Goal: Navigation & Orientation: Find specific page/section

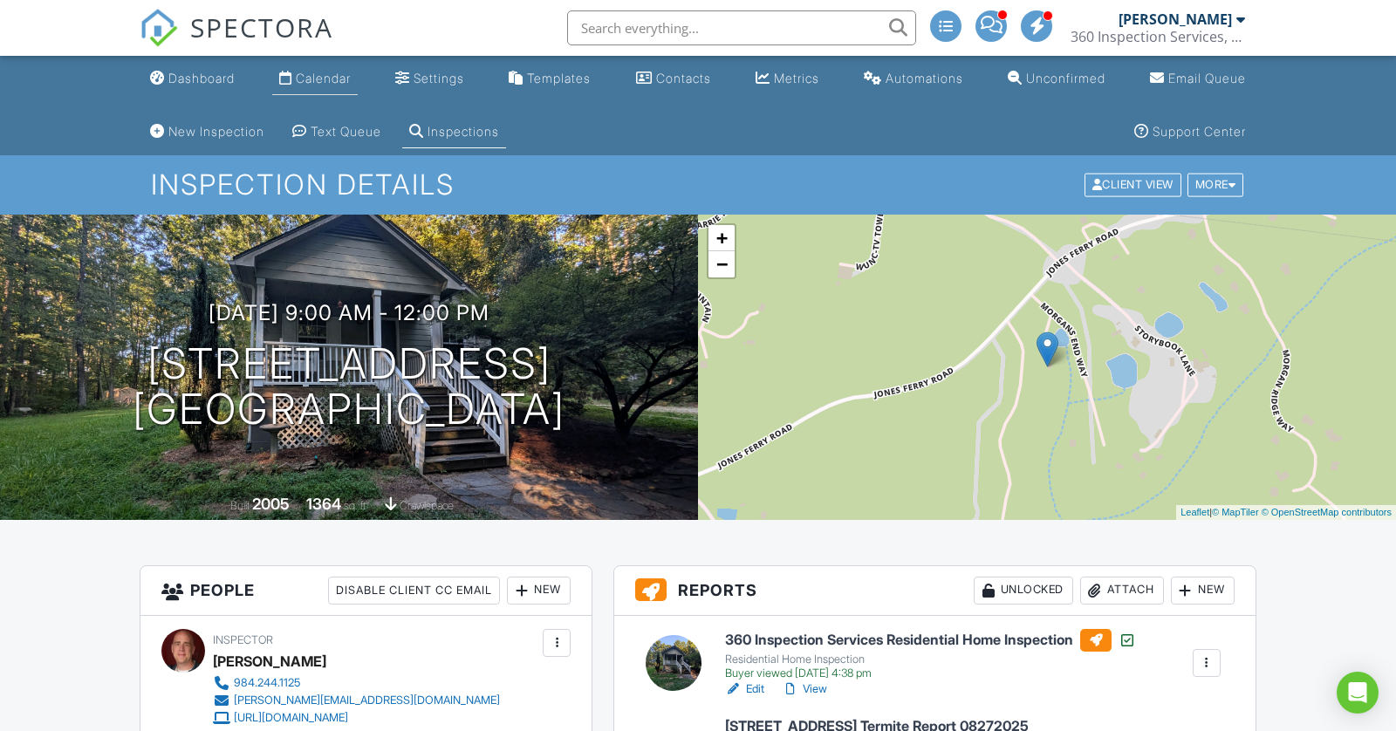
click at [330, 79] on div "Calendar" at bounding box center [323, 78] width 55 height 15
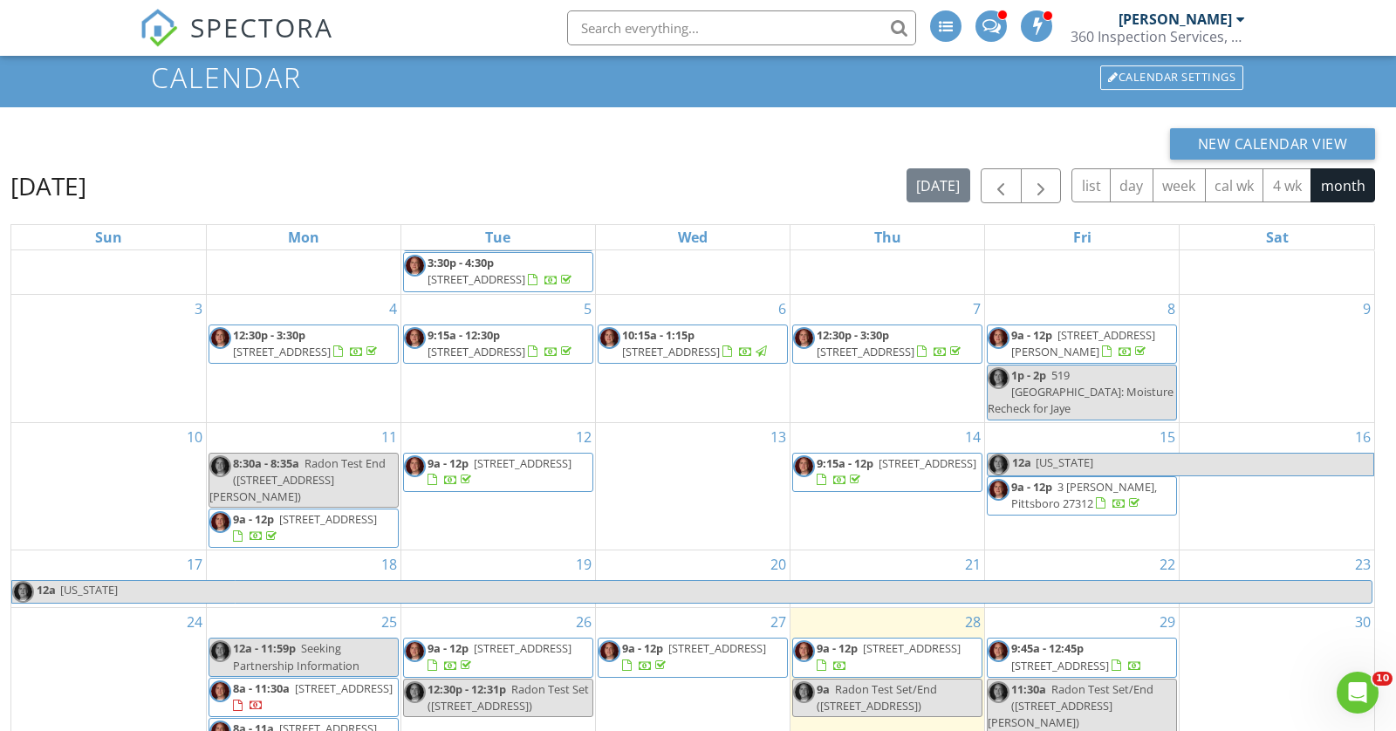
scroll to position [232, 0]
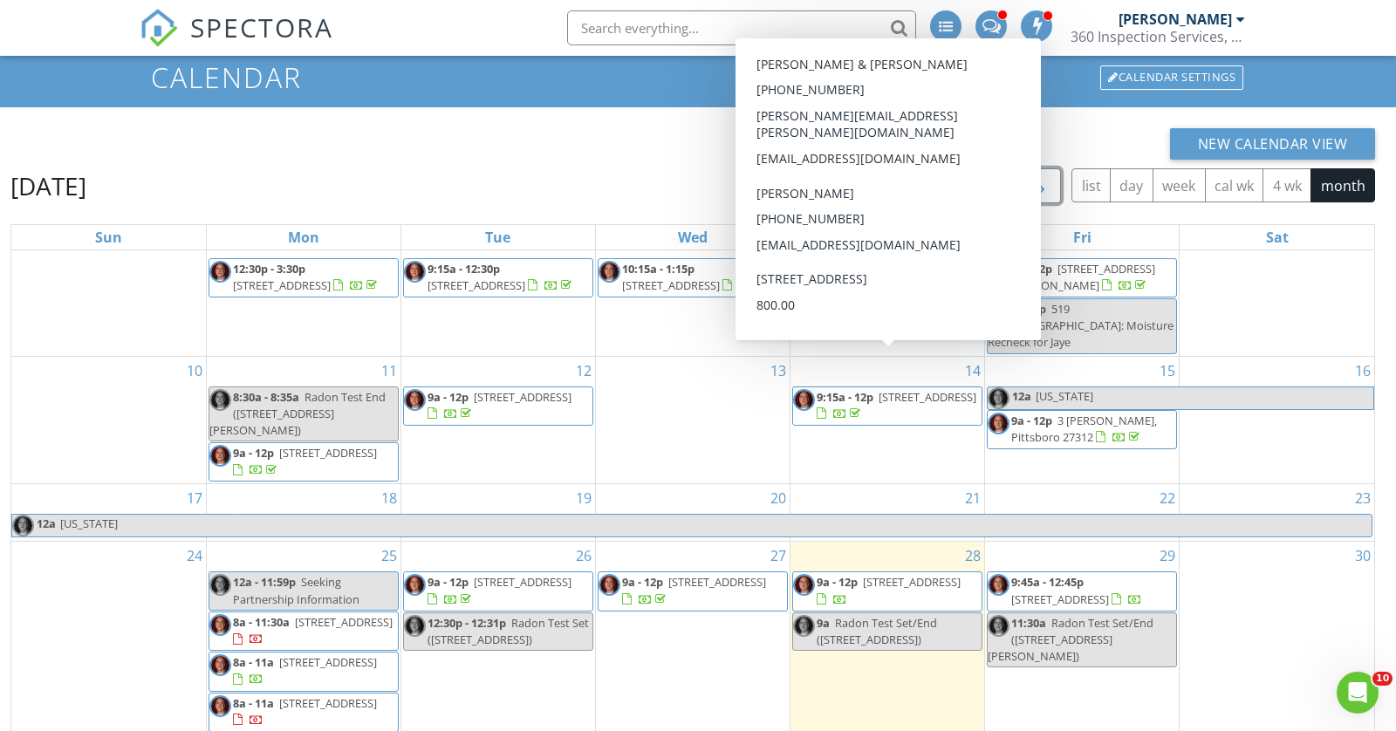
click at [1049, 188] on span "button" at bounding box center [1040, 186] width 21 height 21
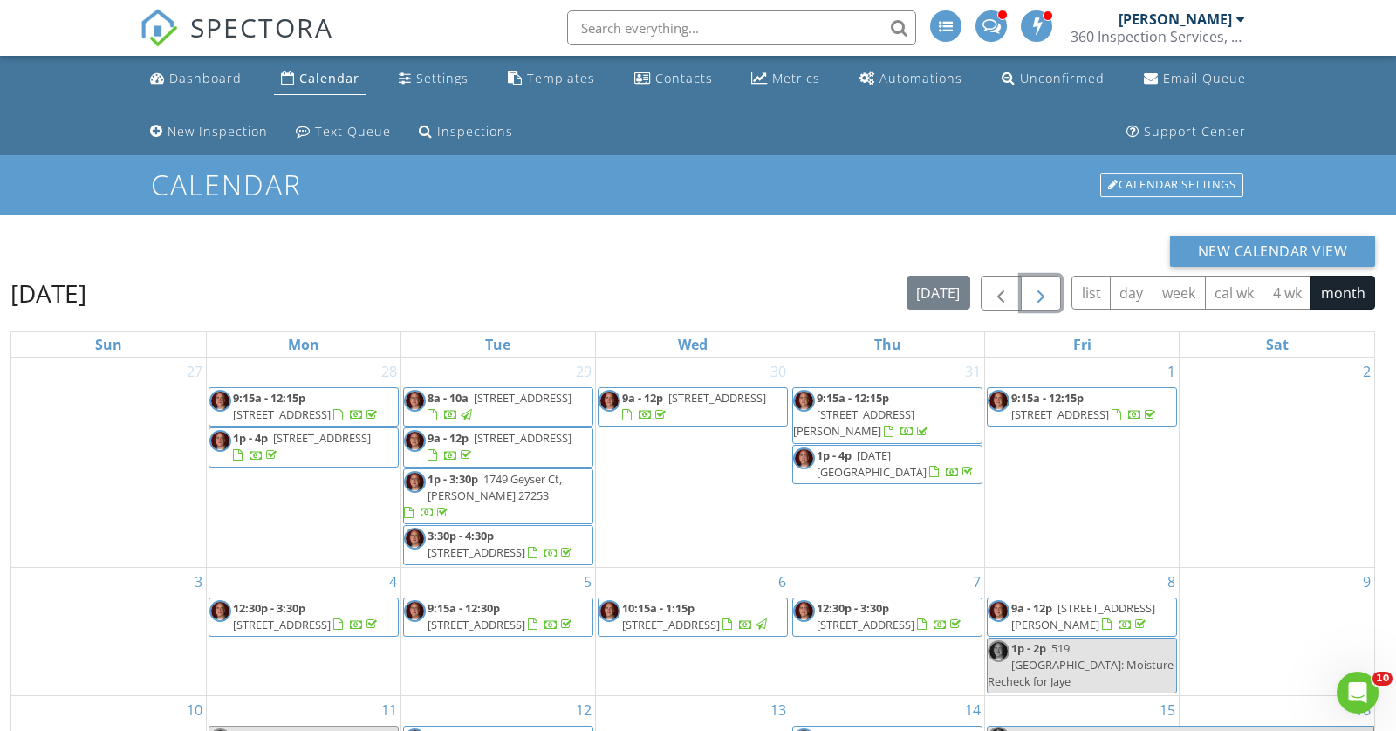
click at [1057, 289] on button "button" at bounding box center [1041, 294] width 41 height 36
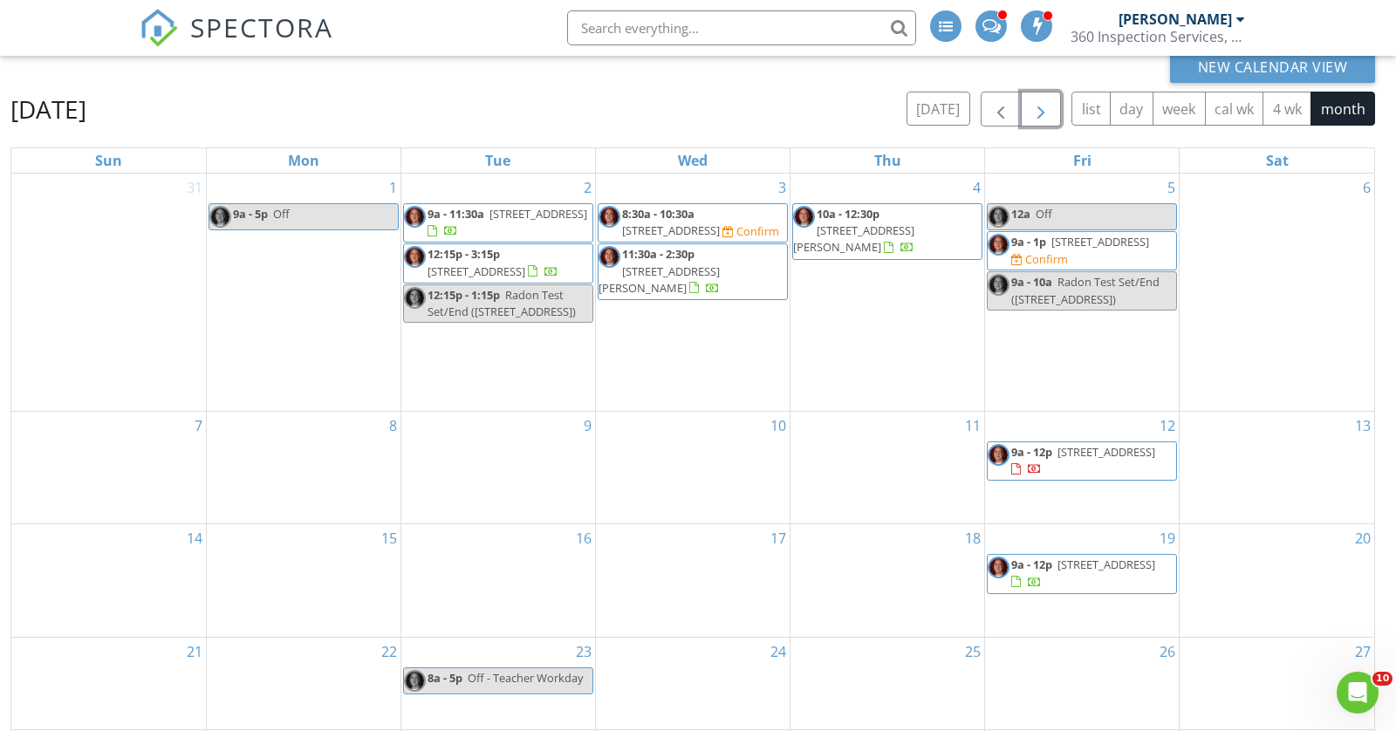
scroll to position [190, 0]
